Goal: Complete application form

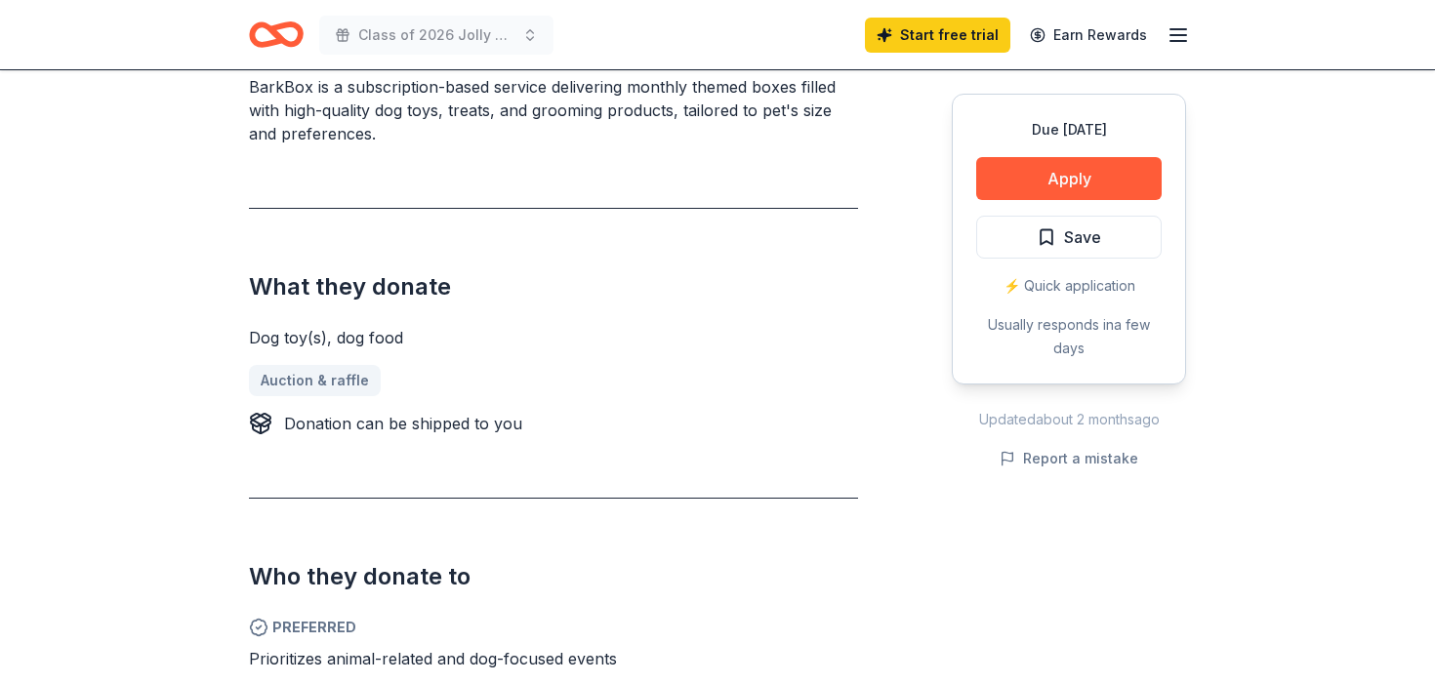
scroll to position [626, 0]
click at [1050, 177] on button "Apply" at bounding box center [1068, 178] width 185 height 43
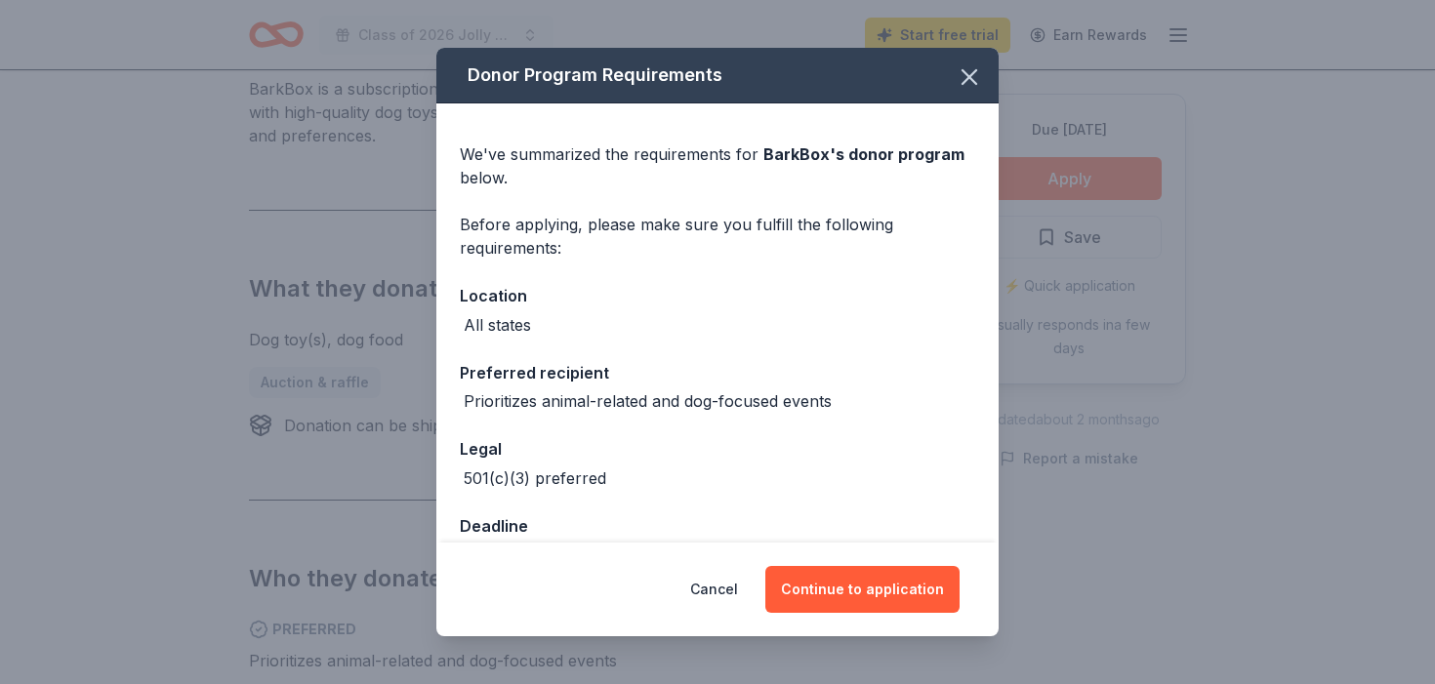
scroll to position [51, 0]
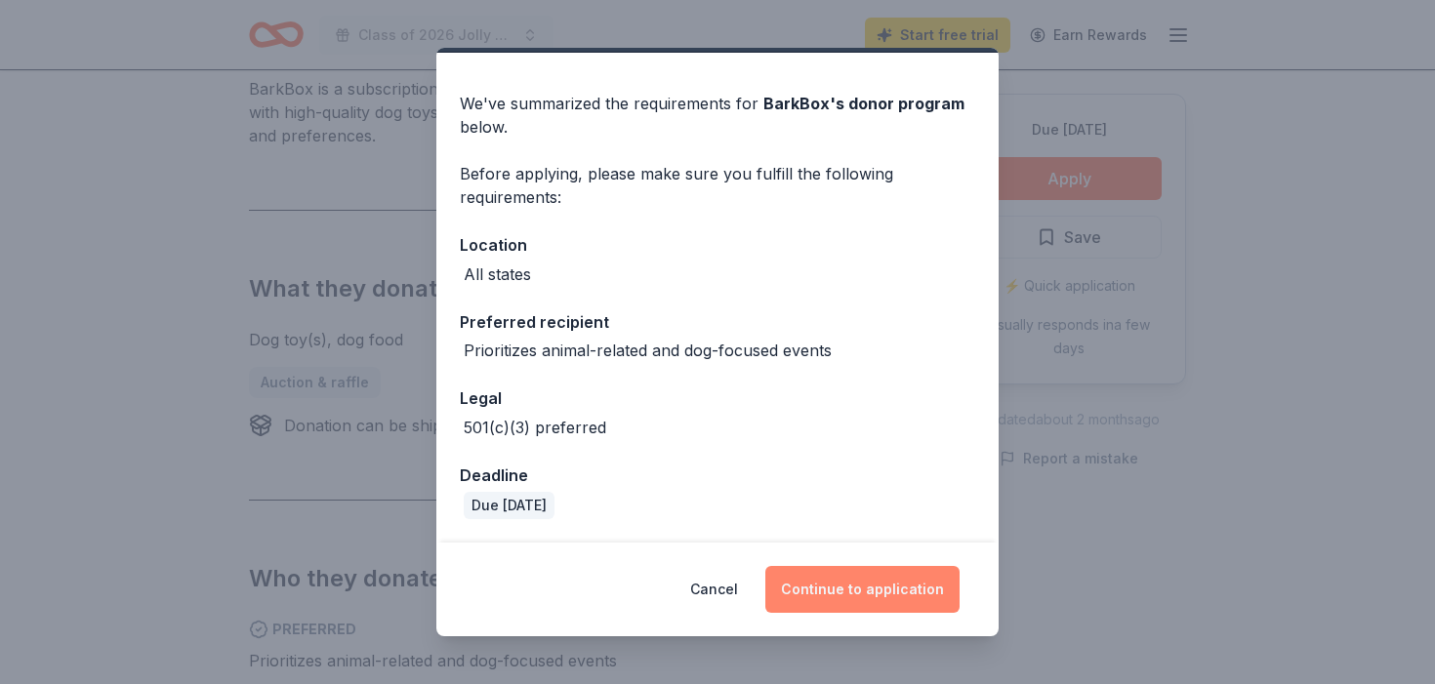
click at [826, 591] on button "Continue to application" at bounding box center [862, 589] width 194 height 47
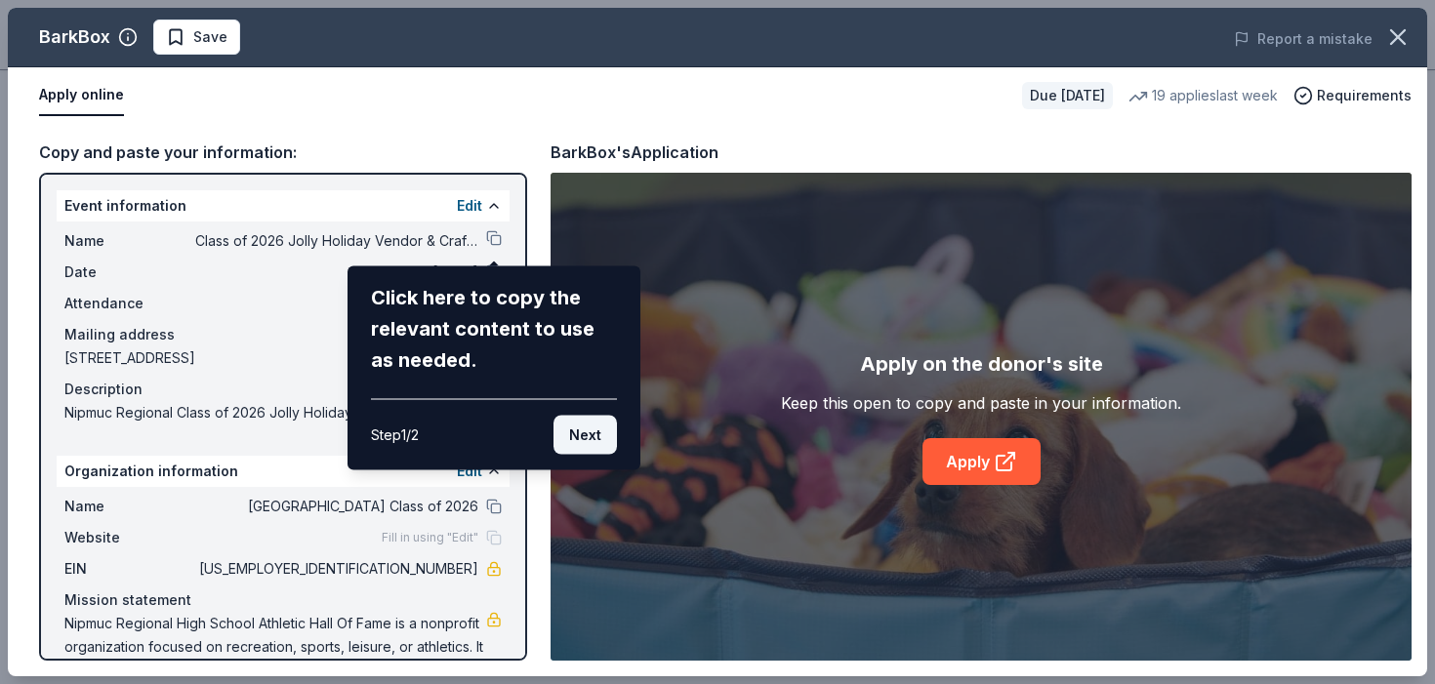
click at [588, 430] on button "Next" at bounding box center [584, 435] width 63 height 39
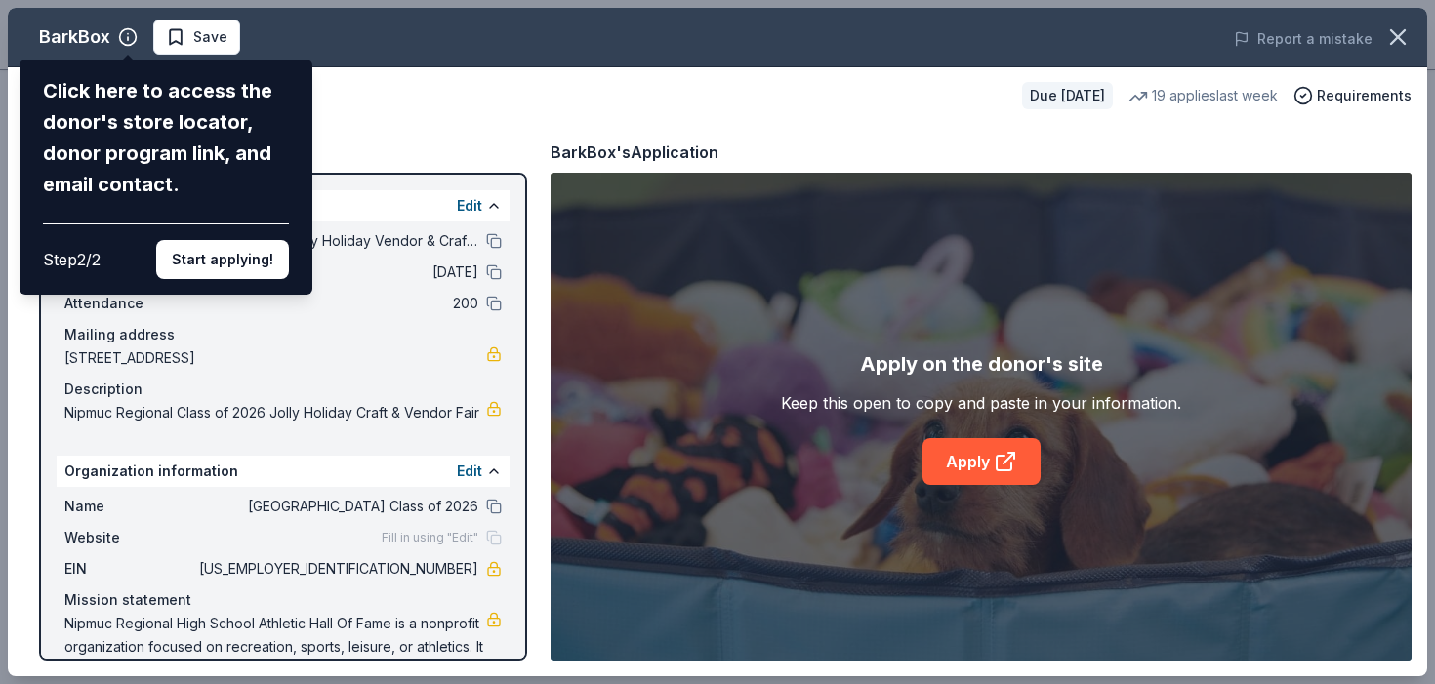
click at [955, 464] on div "BarkBox Click here to access the donor's store locator, donor program link, and…" at bounding box center [717, 342] width 1419 height 668
click at [221, 257] on button "Start applying!" at bounding box center [222, 259] width 133 height 39
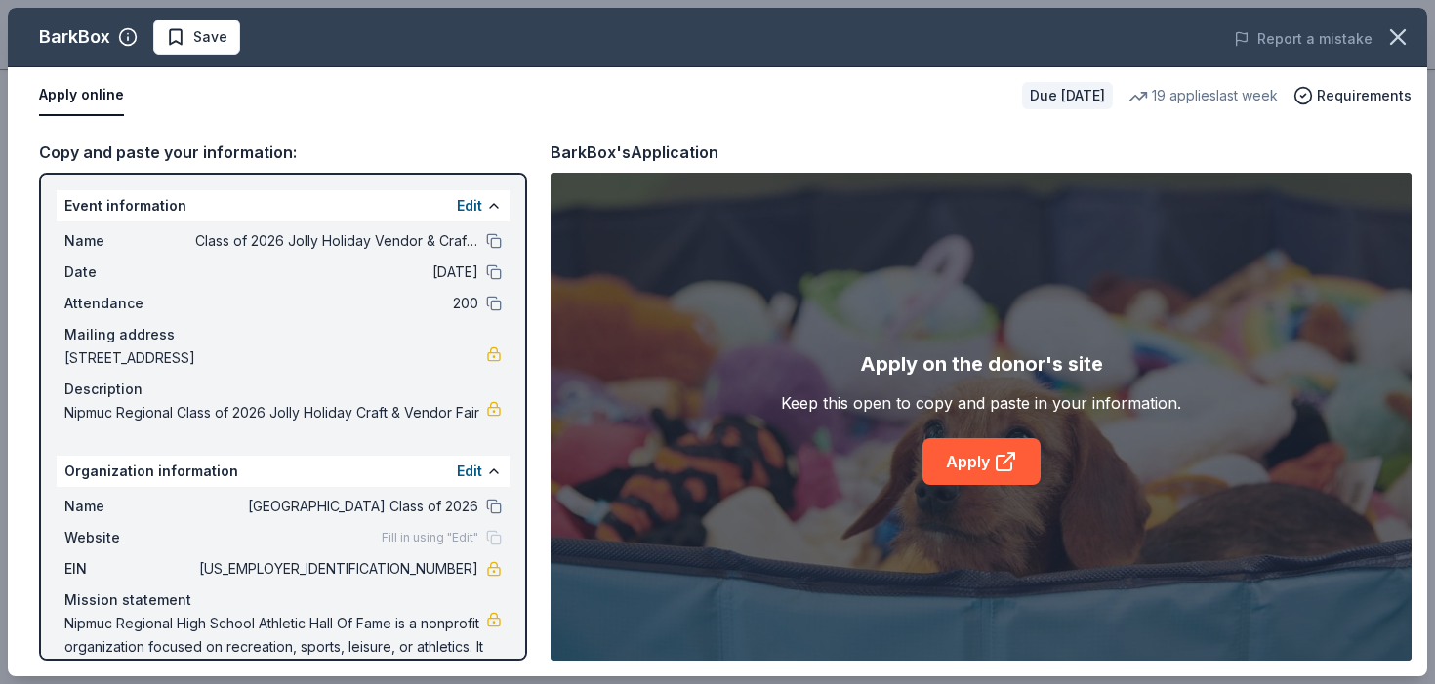
click at [979, 461] on div "BarkBox Save Report a mistake Apply online Due [DATE] 19 applies last week Requ…" at bounding box center [717, 342] width 1419 height 668
click at [87, 95] on button "Apply online" at bounding box center [81, 95] width 85 height 41
click at [982, 462] on link "Apply" at bounding box center [981, 461] width 118 height 47
click at [977, 467] on link "Apply" at bounding box center [981, 461] width 118 height 47
